Goal: Task Accomplishment & Management: Manage account settings

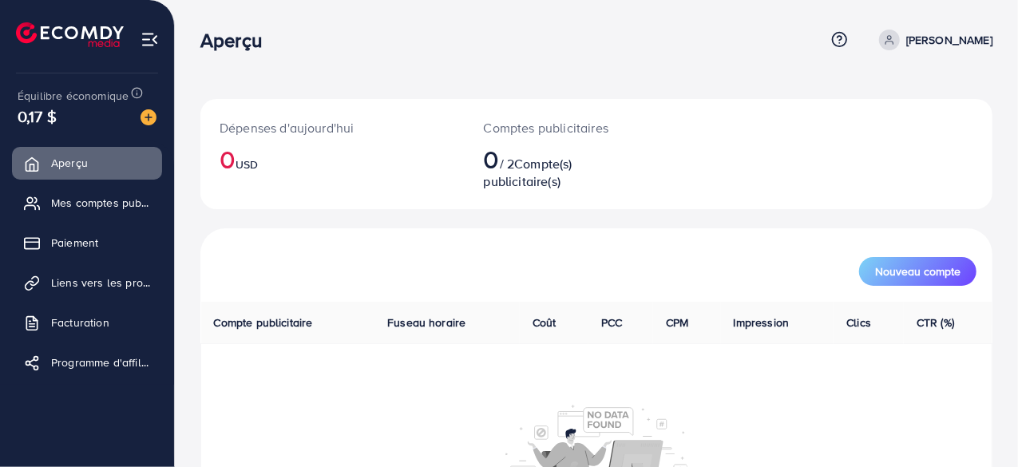
click at [139, 38] on ul at bounding box center [87, 37] width 143 height 64
click at [147, 38] on img at bounding box center [150, 39] width 18 height 18
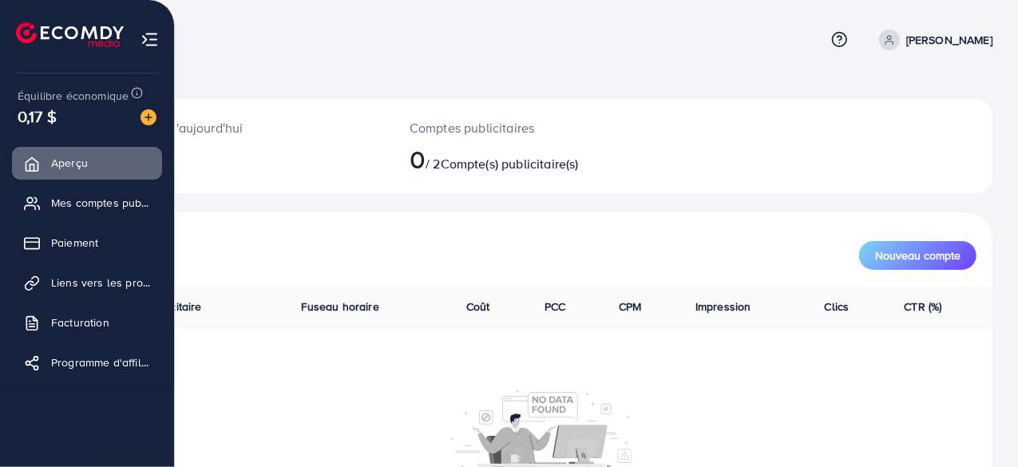
click at [35, 34] on img at bounding box center [70, 34] width 108 height 25
click at [109, 320] on font "Facturation" at bounding box center [84, 323] width 58 height 16
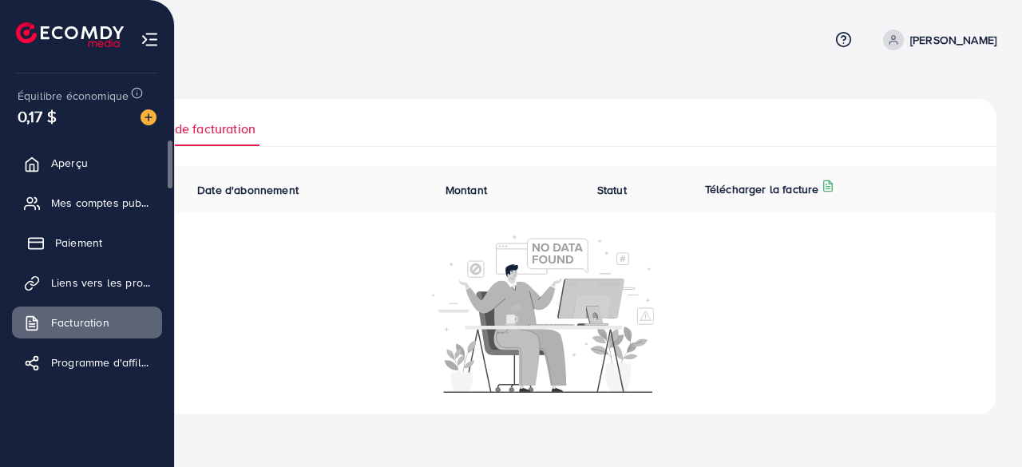
click at [95, 252] on link "Paiement" at bounding box center [87, 243] width 150 height 32
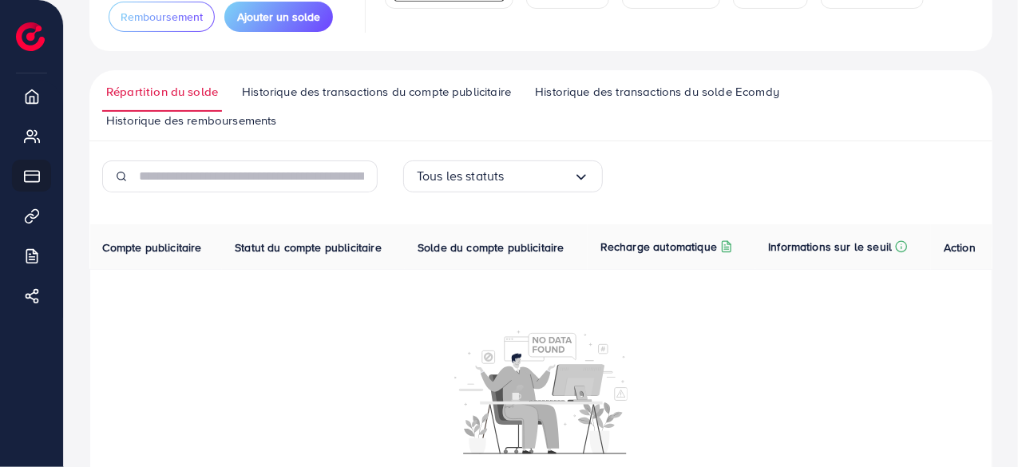
scroll to position [197, 0]
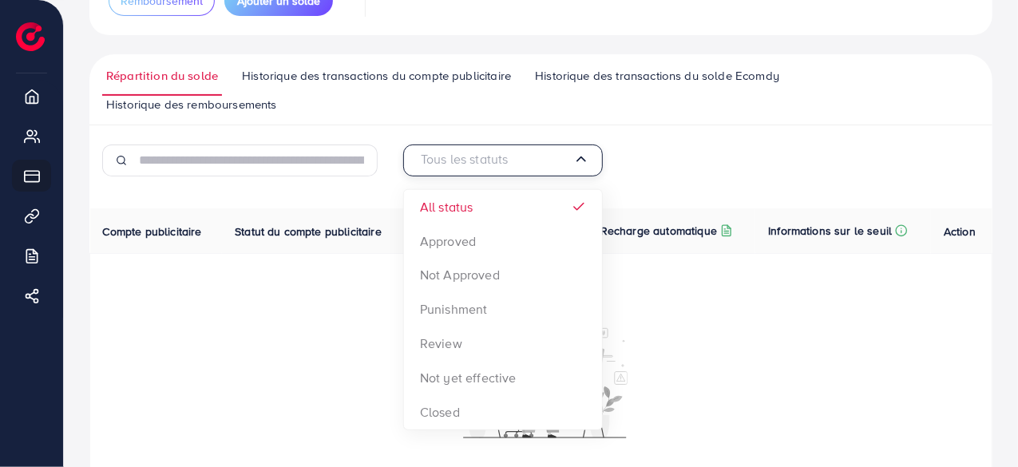
click at [565, 160] on input "Rechercher une option" at bounding box center [495, 160] width 157 height 25
click at [576, 165] on icon "Rechercher une option" at bounding box center [581, 159] width 16 height 16
click at [525, 170] on input "Rechercher une option" at bounding box center [495, 160] width 157 height 25
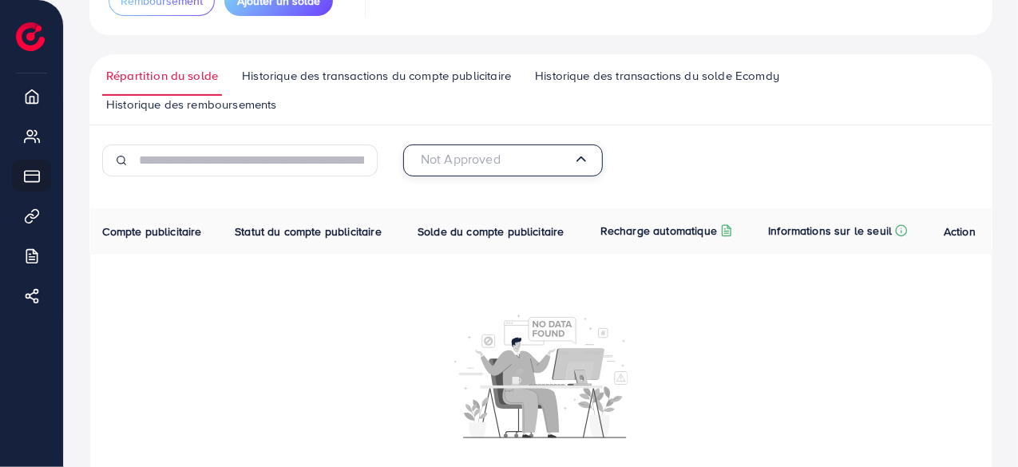
click at [565, 164] on input "Rechercher une option" at bounding box center [495, 160] width 157 height 25
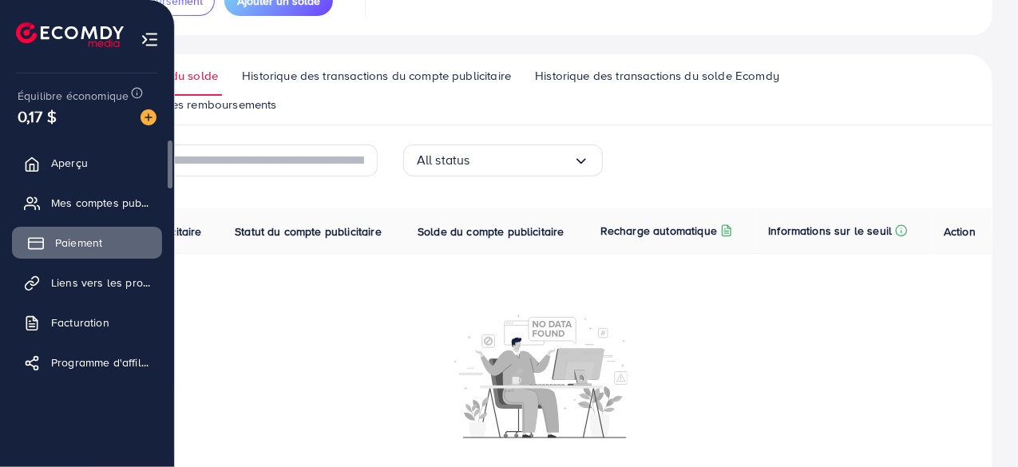
click at [57, 244] on font "Paiement" at bounding box center [78, 243] width 47 height 16
click at [109, 200] on font "Mes comptes publicitaires" at bounding box center [121, 203] width 133 height 16
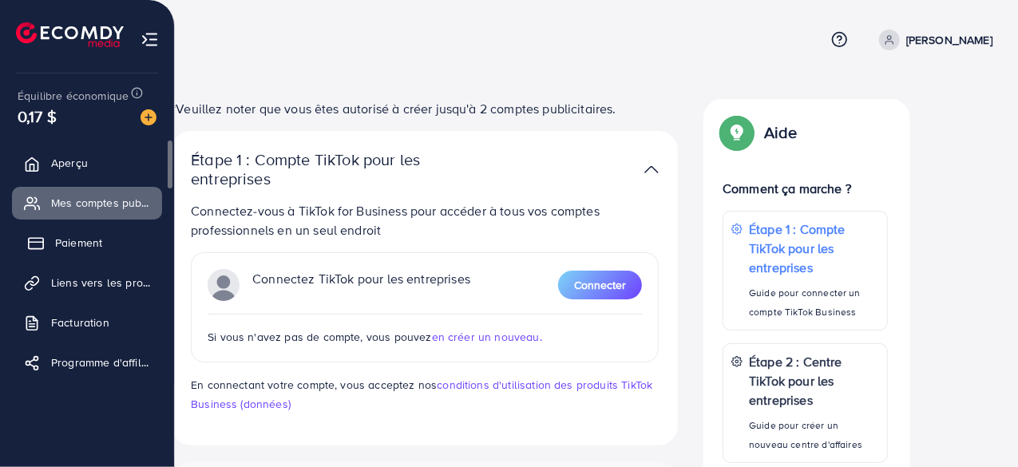
click at [67, 248] on font "Paiement" at bounding box center [78, 243] width 47 height 16
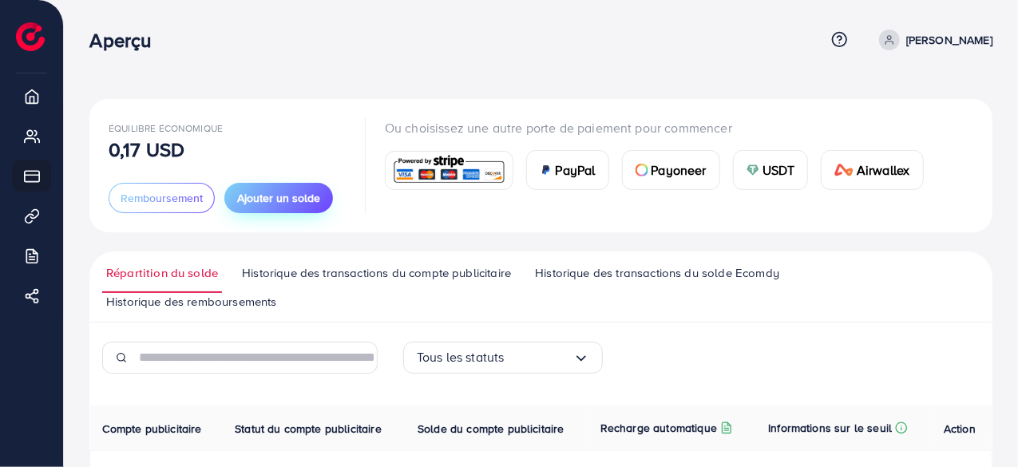
click at [295, 200] on font "Ajouter un solde" at bounding box center [278, 198] width 83 height 16
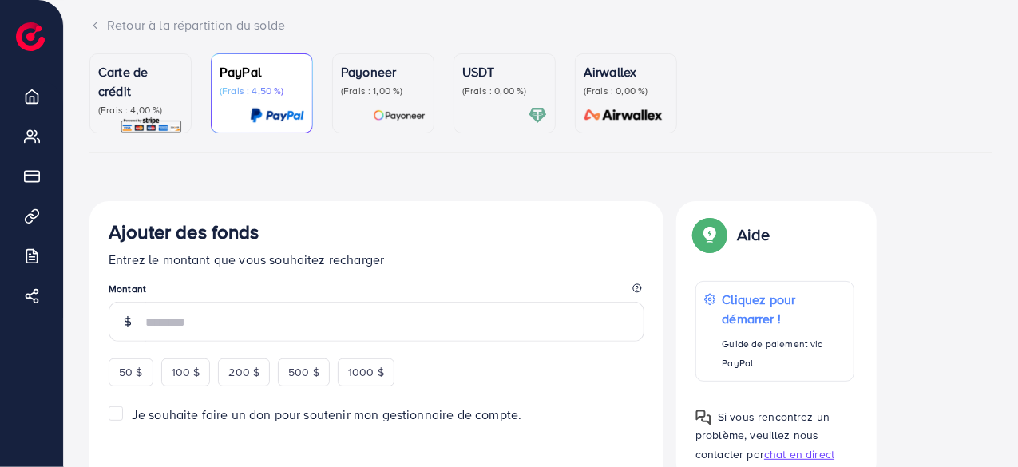
scroll to position [102, 0]
click at [130, 91] on font "Carte de crédit" at bounding box center [123, 81] width 50 height 37
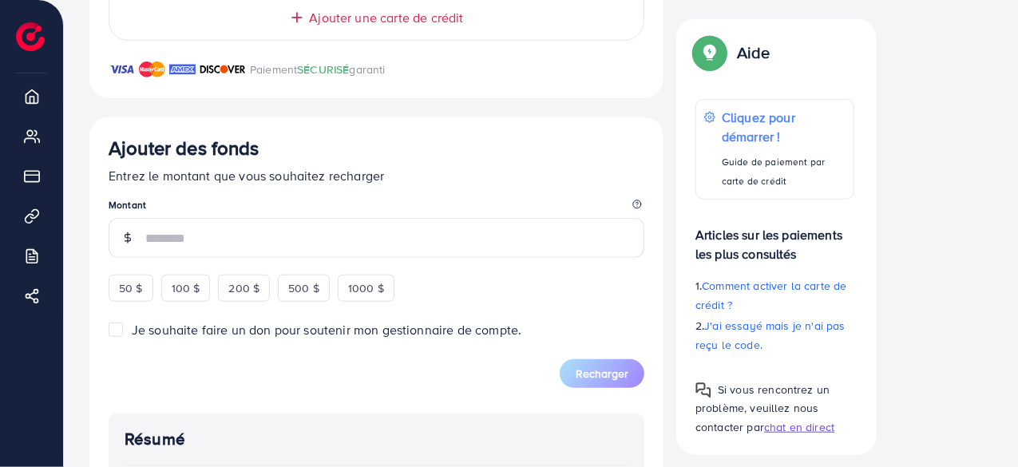
scroll to position [538, 0]
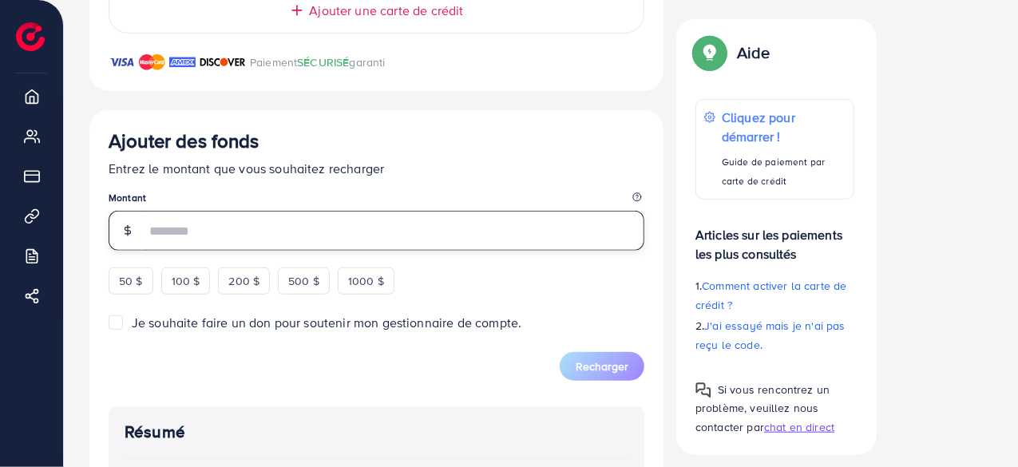
click at [283, 231] on input "number" at bounding box center [394, 231] width 499 height 40
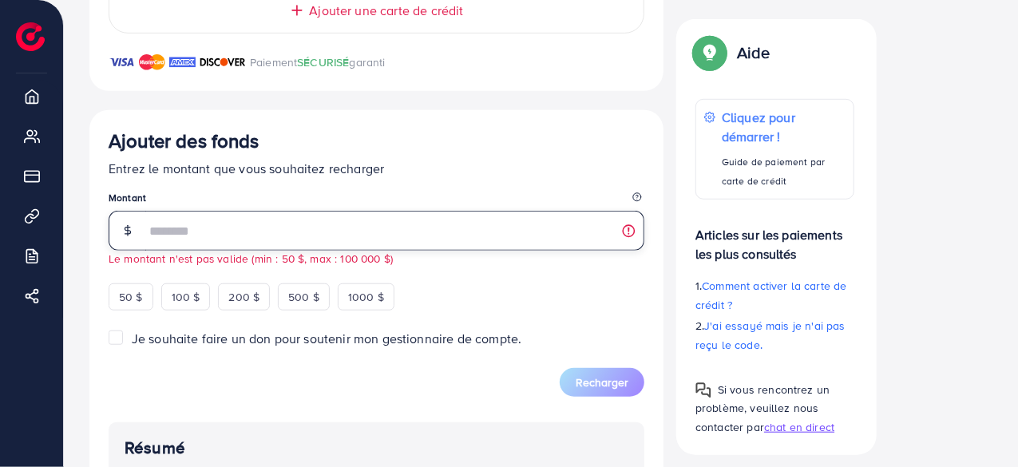
type input "*"
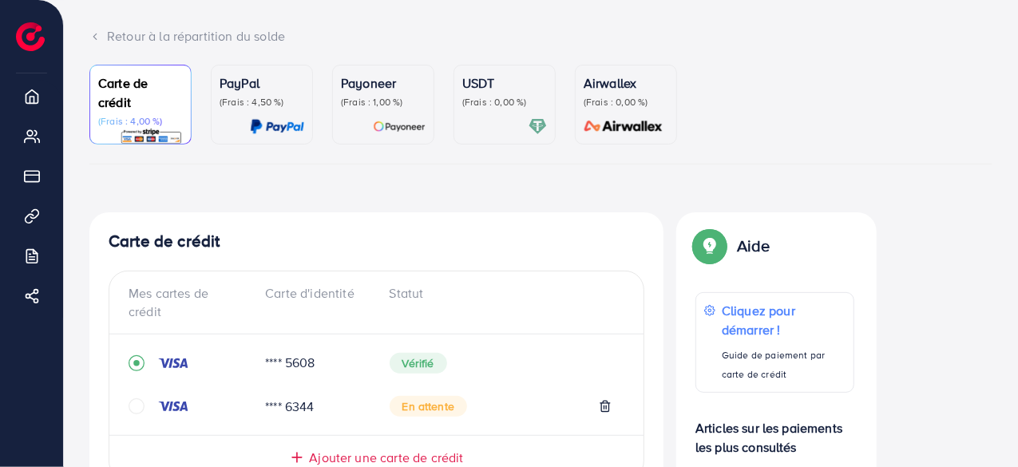
scroll to position [0, 0]
